Goal: Task Accomplishment & Management: Use online tool/utility

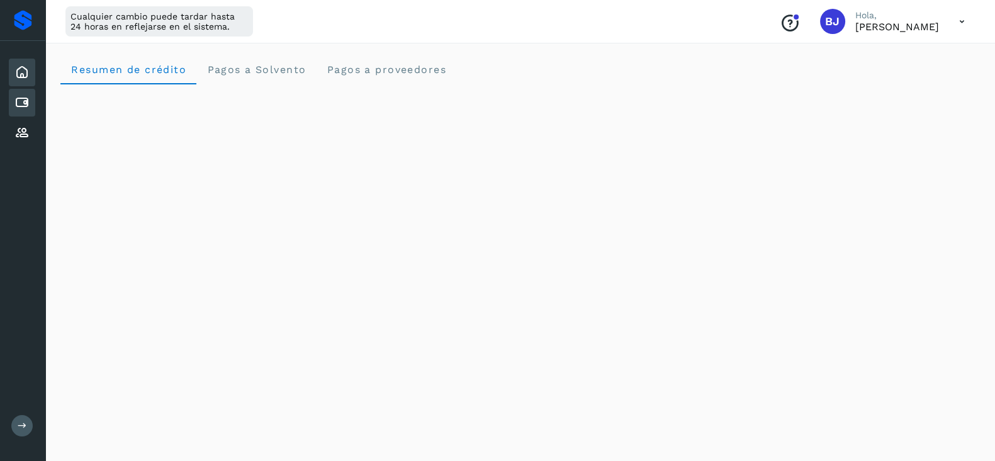
click at [20, 95] on icon at bounding box center [21, 102] width 15 height 15
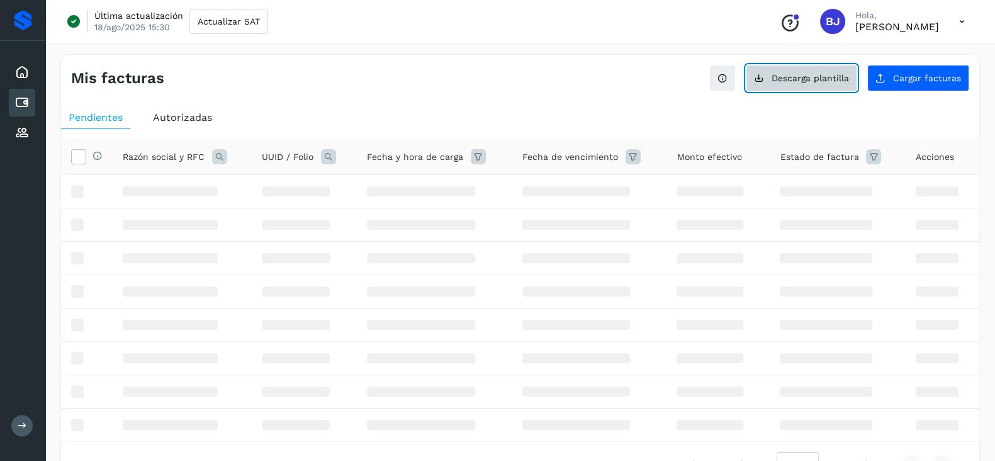
click at [815, 80] on span "Descarga plantilla" at bounding box center [810, 78] width 77 height 9
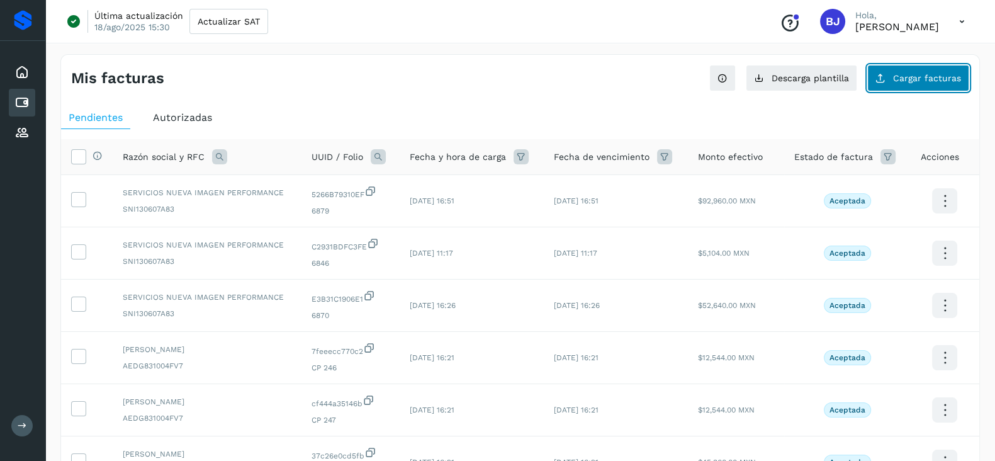
click at [926, 89] on button "Cargar facturas" at bounding box center [918, 78] width 102 height 26
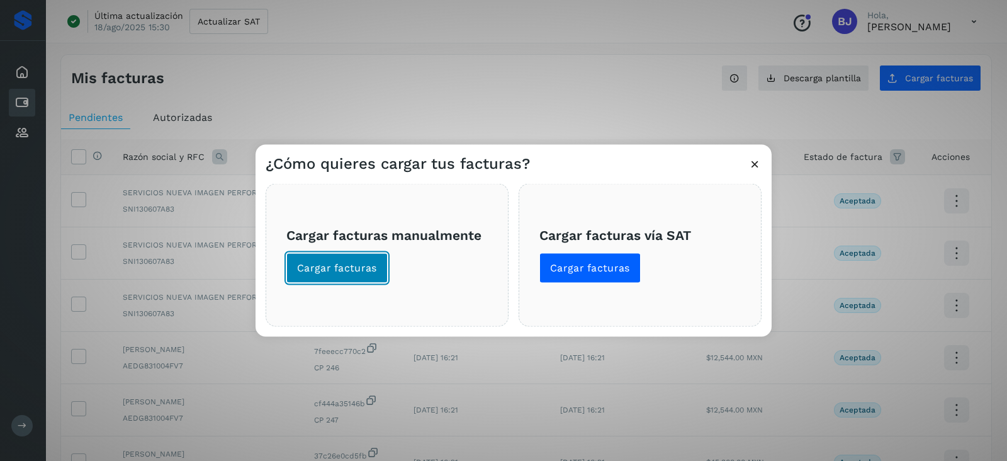
click at [344, 277] on button "Cargar facturas" at bounding box center [336, 268] width 101 height 30
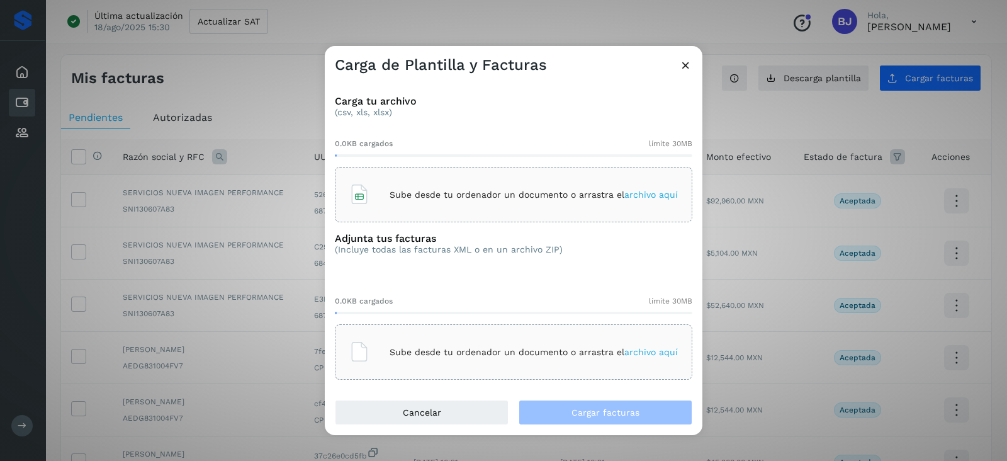
click at [546, 223] on div "Carga tu archivo (csv, xls, xlsx) 0.0KB cargados límite 30MB Sube desde tu orde…" at bounding box center [514, 237] width 378 height 325
click at [544, 207] on div "Sube desde tu ordenador un documento o arrastra el archivo aquí" at bounding box center [513, 194] width 329 height 34
click at [416, 357] on div "Sube desde tu ordenador un documento o arrastra el archivo aquí" at bounding box center [513, 352] width 329 height 34
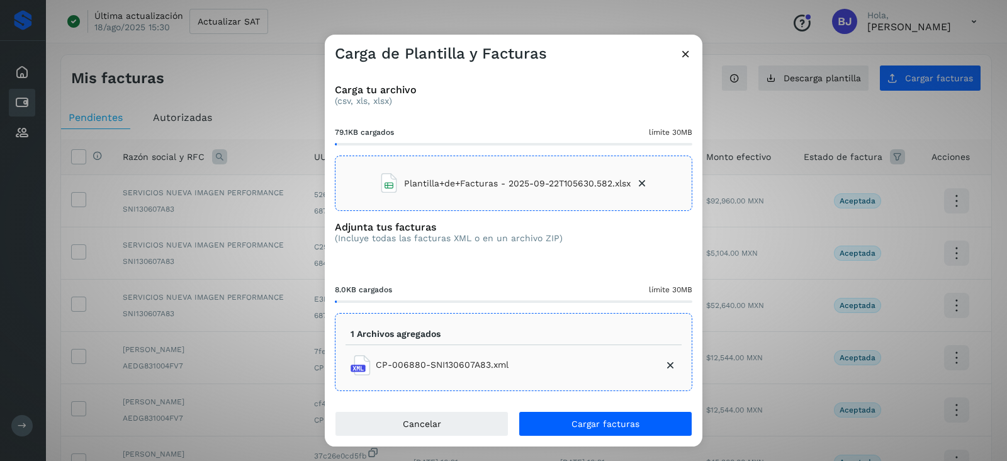
click at [417, 347] on ul "1 Archivos agregados CP-006880-SNI130607A83.xml" at bounding box center [514, 351] width 336 height 57
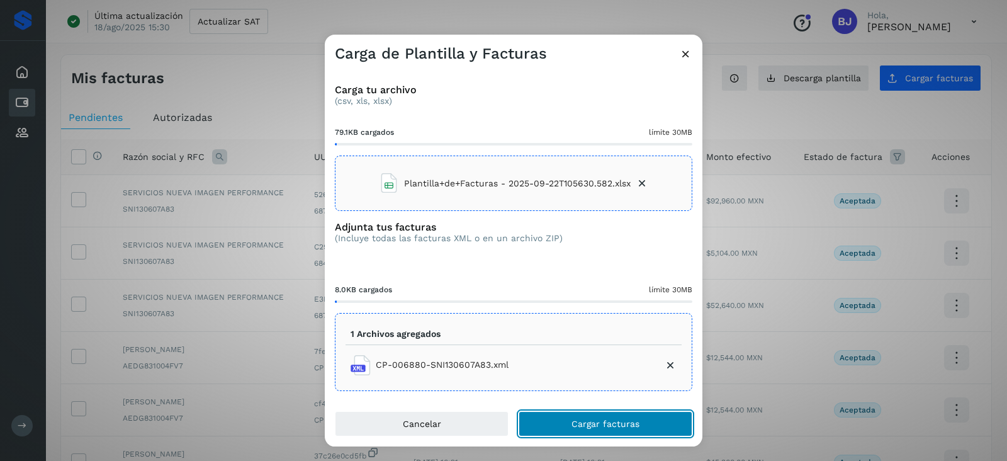
click at [605, 430] on button "Cargar facturas" at bounding box center [606, 423] width 174 height 25
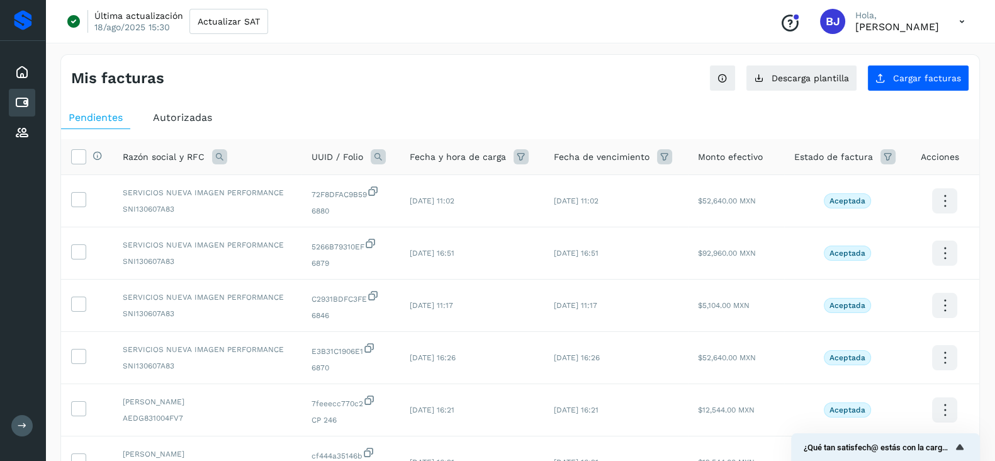
click at [337, 69] on div "Mis facturas" at bounding box center [295, 78] width 449 height 18
